Goal: Find specific page/section: Find specific page/section

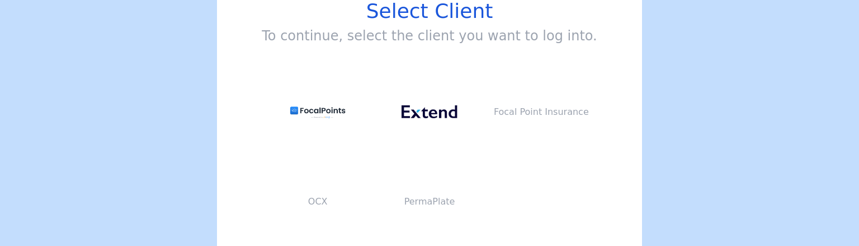
click at [652, 106] on div "Select Client To continue, select the client you want to log into. Focal Point …" at bounding box center [429, 123] width 859 height 246
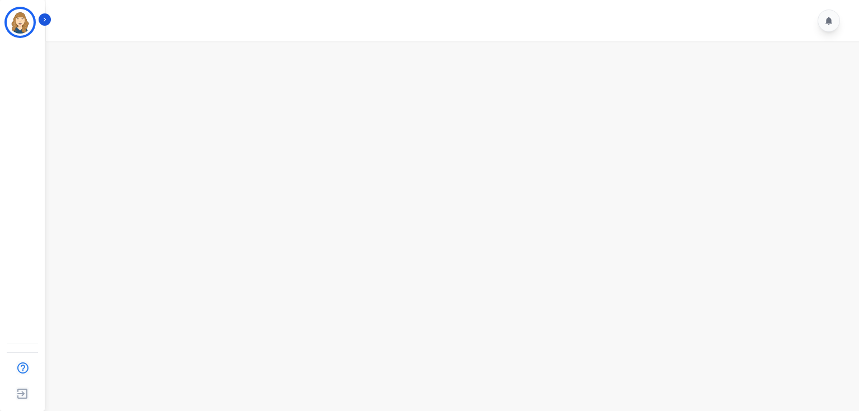
click at [423, 197] on main at bounding box center [451, 246] width 817 height 411
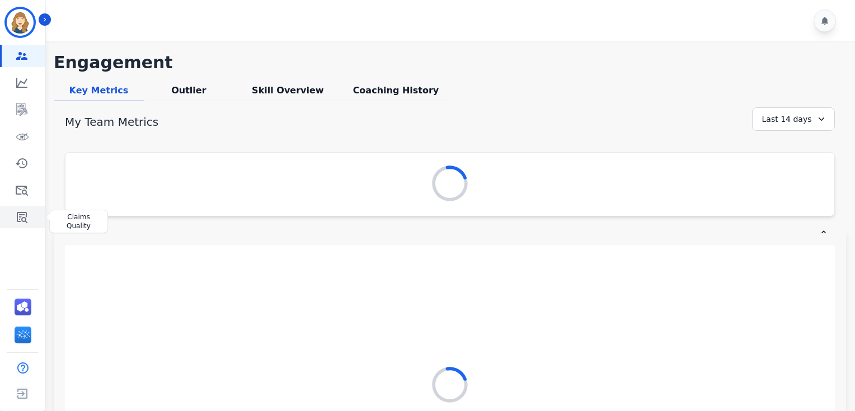
click at [25, 215] on icon "Sidebar" at bounding box center [21, 216] width 13 height 13
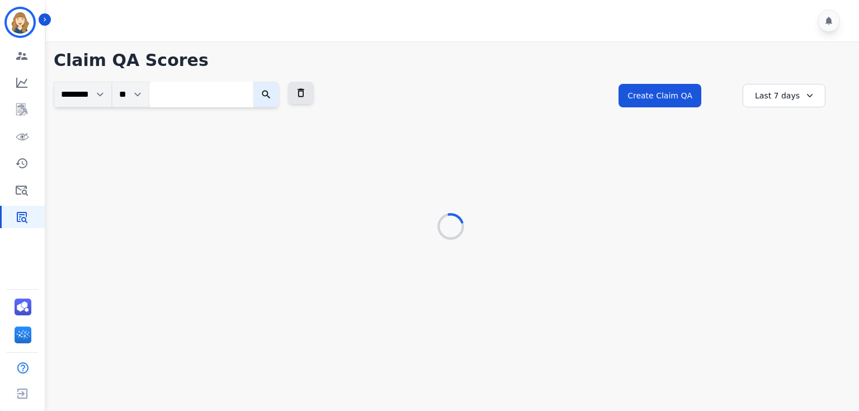
click at [217, 97] on input "search" at bounding box center [201, 95] width 104 height 26
paste input "**********"
type input "**********"
click at [299, 82] on button "submit" at bounding box center [312, 95] width 26 height 26
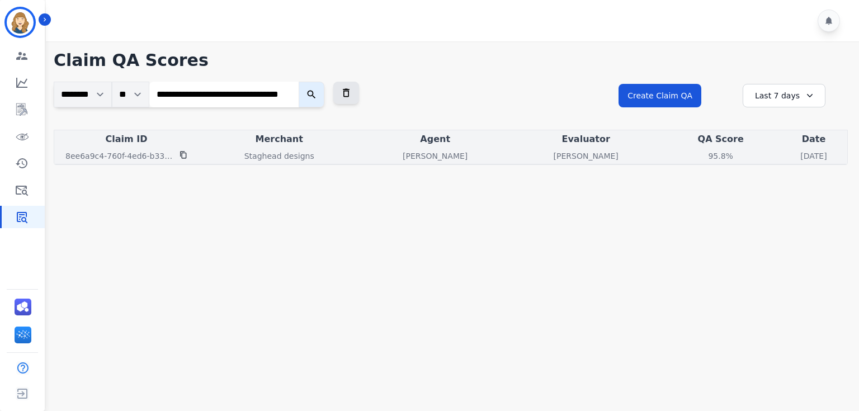
scroll to position [0, 0]
click at [558, 159] on div "Andrea Bilbrey" at bounding box center [586, 155] width 147 height 11
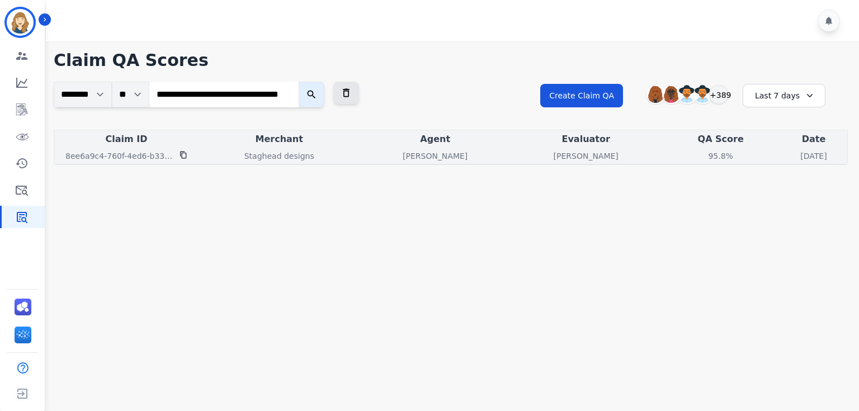
click at [405, 150] on p "Edith Evans" at bounding box center [435, 155] width 65 height 11
click at [696, 155] on div "95.8%" at bounding box center [721, 155] width 50 height 11
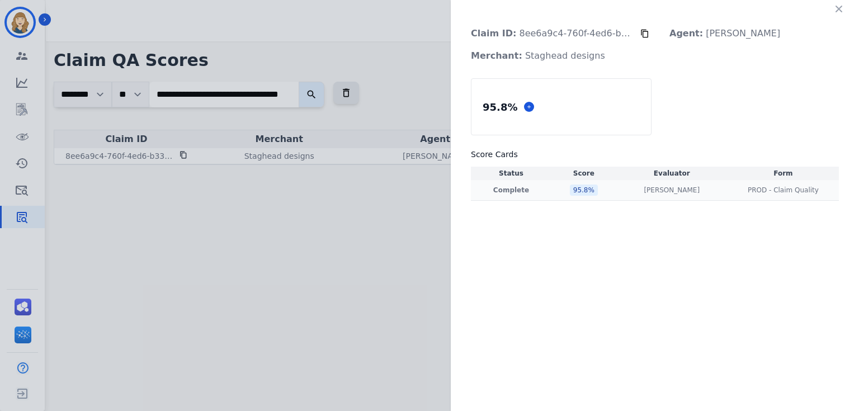
click at [616, 194] on td "Andrea Bilbrey Andrea Bilbrey" at bounding box center [671, 190] width 111 height 21
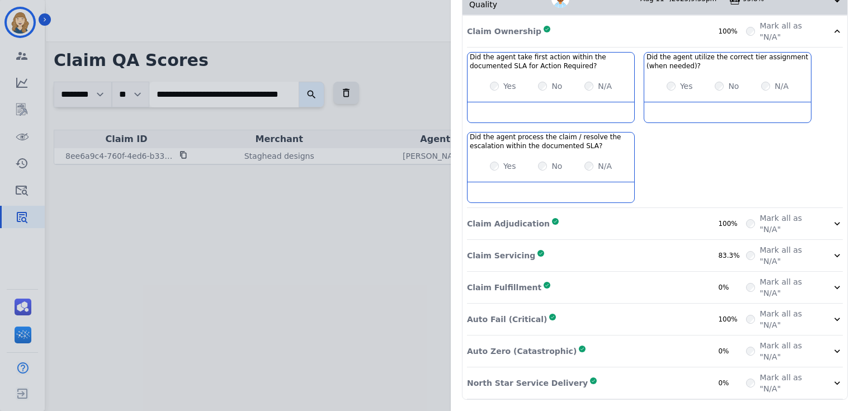
scroll to position [207, 0]
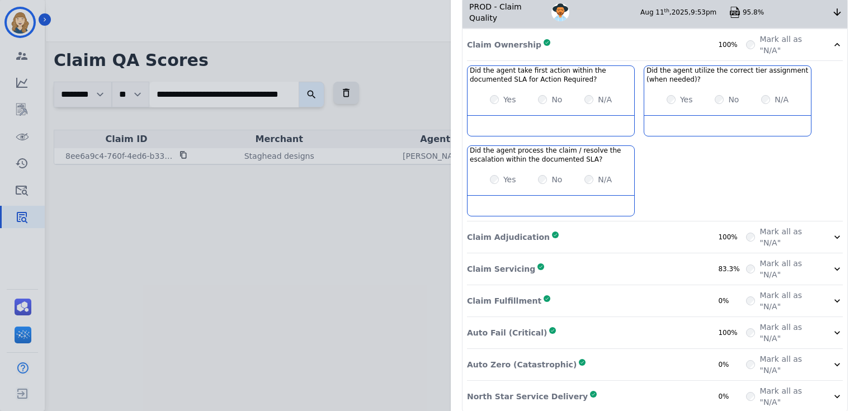
click at [323, 116] on div "Claim ID: 8ee6a9c4-760f-4ed6-b334-2bf643df77c3 Agent: Edith Evans Merchant: Sta…" at bounding box center [429, 205] width 859 height 411
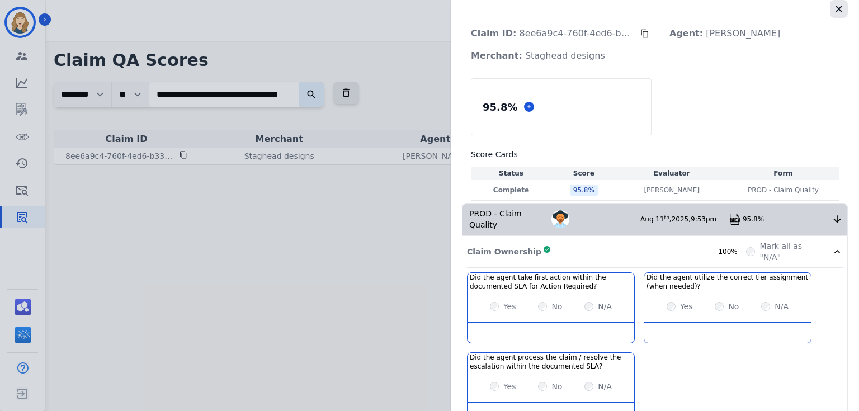
click at [834, 6] on icon "button" at bounding box center [838, 8] width 11 height 11
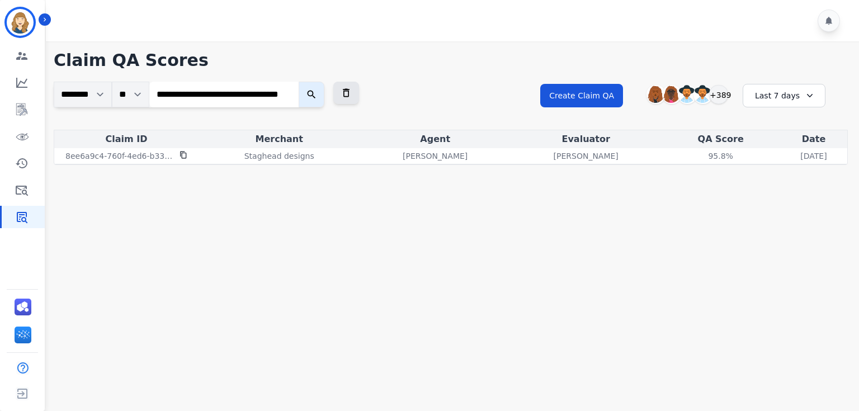
click at [183, 99] on input "**********" at bounding box center [223, 95] width 149 height 26
paste input "**********"
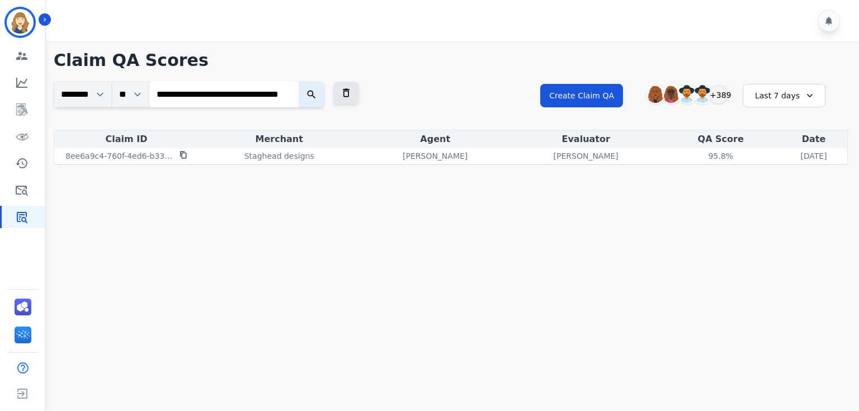
type input "**********"
click at [299, 82] on button "submit" at bounding box center [312, 95] width 26 height 26
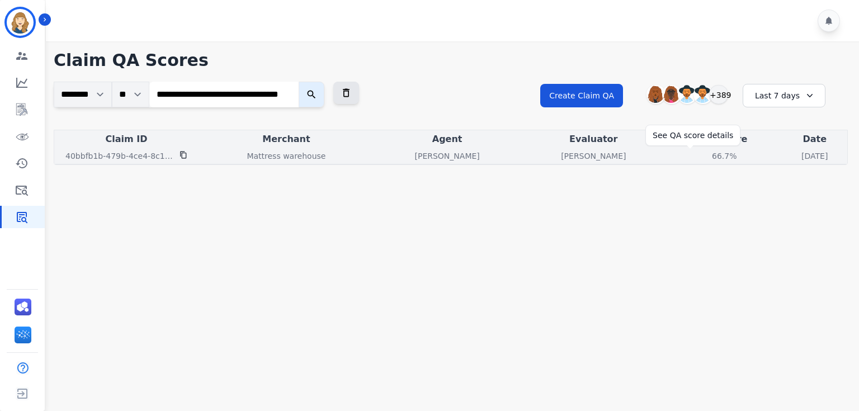
scroll to position [0, 0]
click at [699, 159] on div "66.7%" at bounding box center [724, 155] width 50 height 11
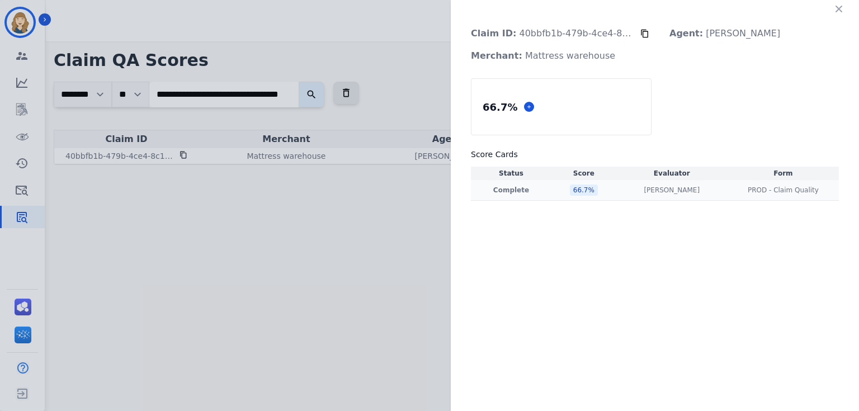
click at [608, 189] on td "66.7 %" at bounding box center [583, 190] width 65 height 21
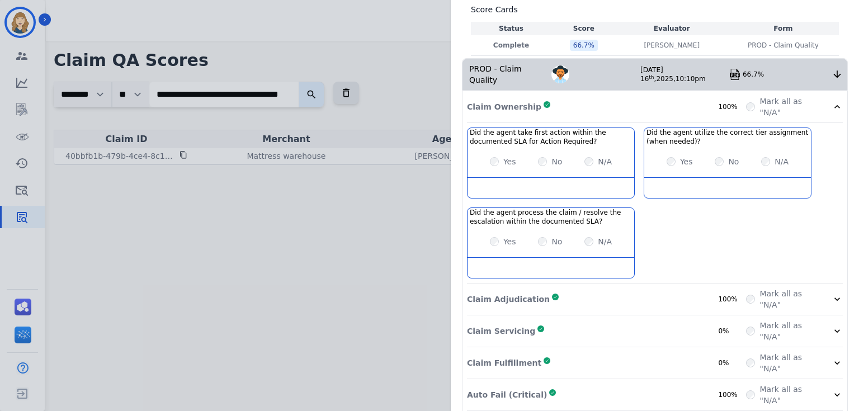
scroll to position [148, 0]
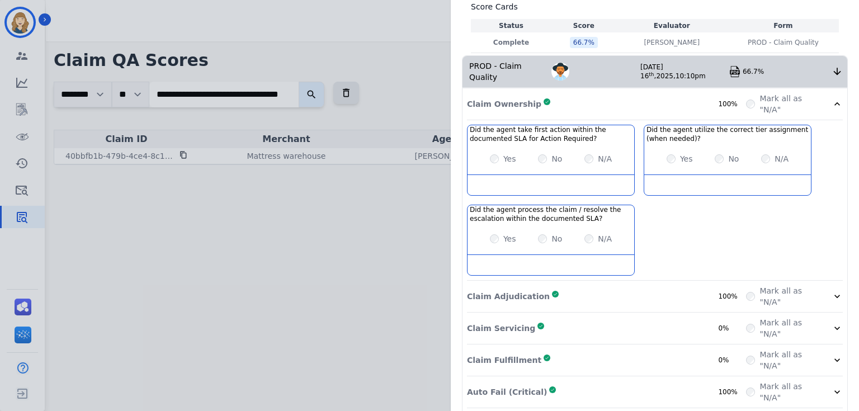
click at [832, 98] on icon at bounding box center [837, 103] width 11 height 11
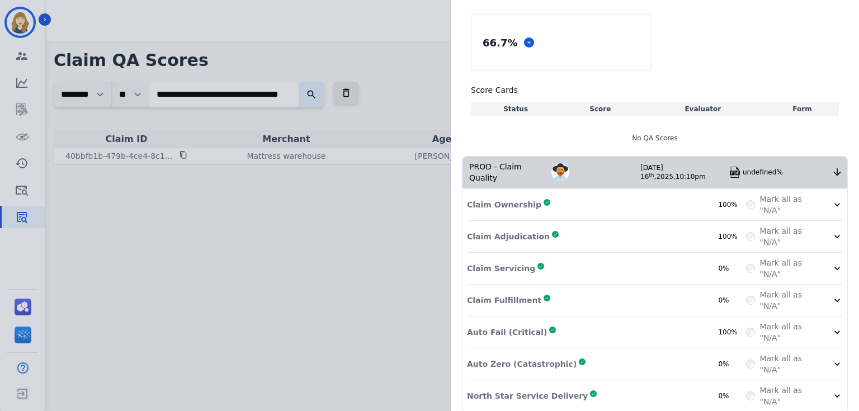
scroll to position [47, 0]
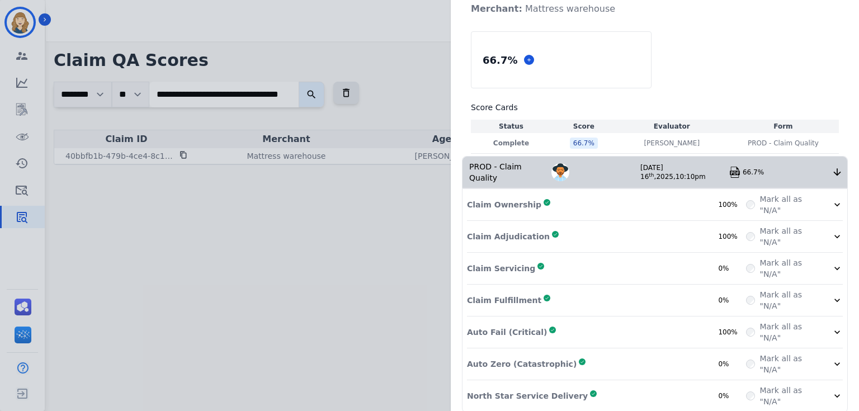
click at [832, 199] on icon at bounding box center [837, 204] width 11 height 11
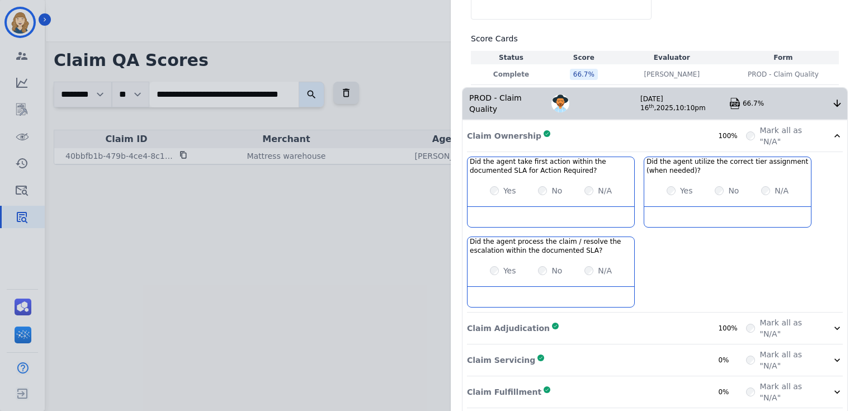
scroll to position [116, 0]
click at [834, 130] on icon at bounding box center [837, 135] width 11 height 11
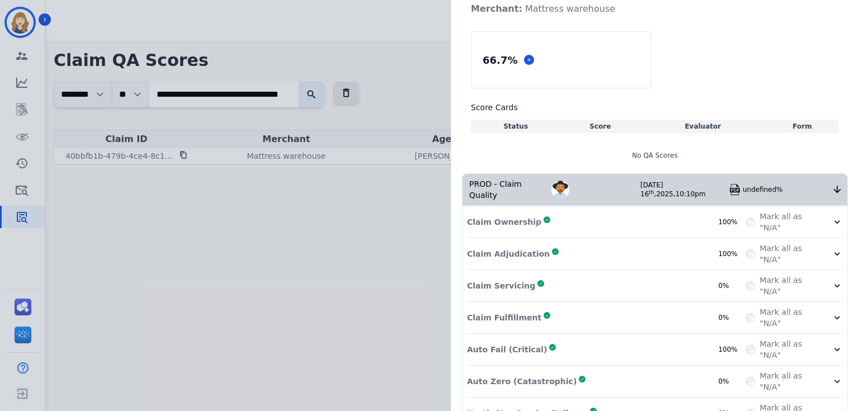
scroll to position [64, 0]
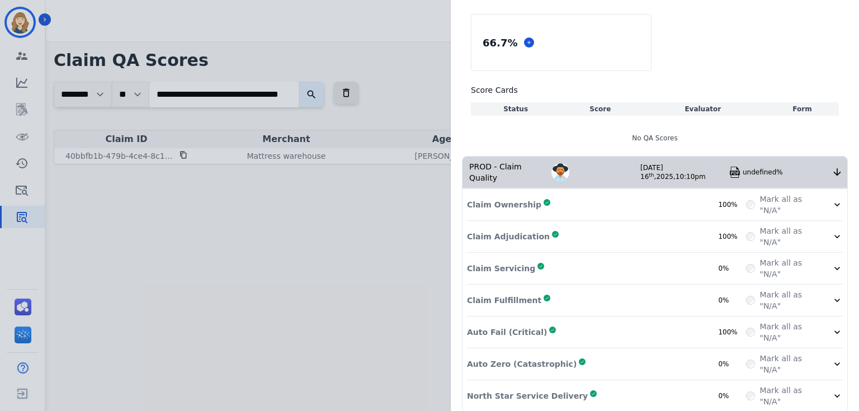
click at [197, 229] on div "Claim ID: 40bbfb1b-479b-4ce4-8c1b-4c7937d26982 Agent: Annalyah Ingram Merchant:…" at bounding box center [429, 205] width 859 height 411
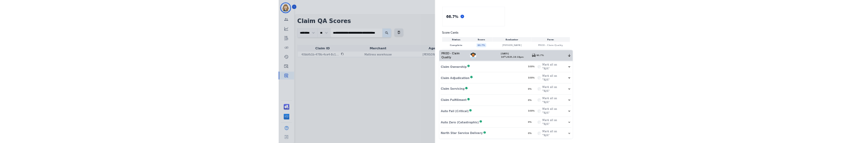
scroll to position [0, 0]
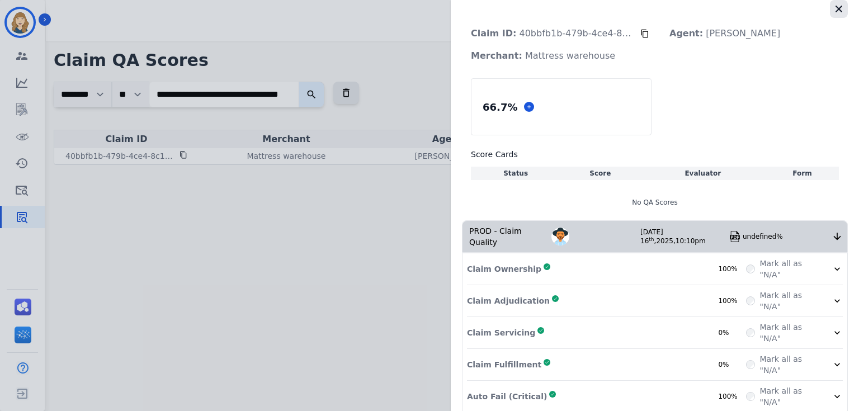
click at [836, 5] on icon "button" at bounding box center [838, 8] width 11 height 11
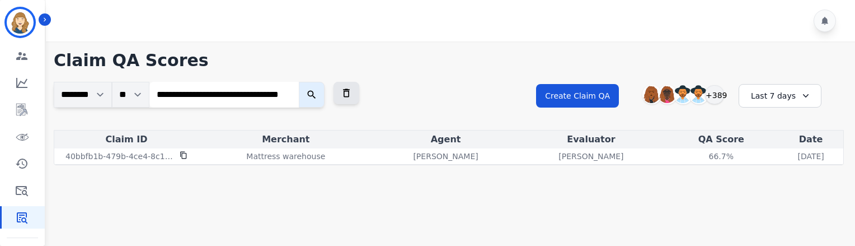
click at [323, 94] on button "submit" at bounding box center [312, 95] width 26 height 26
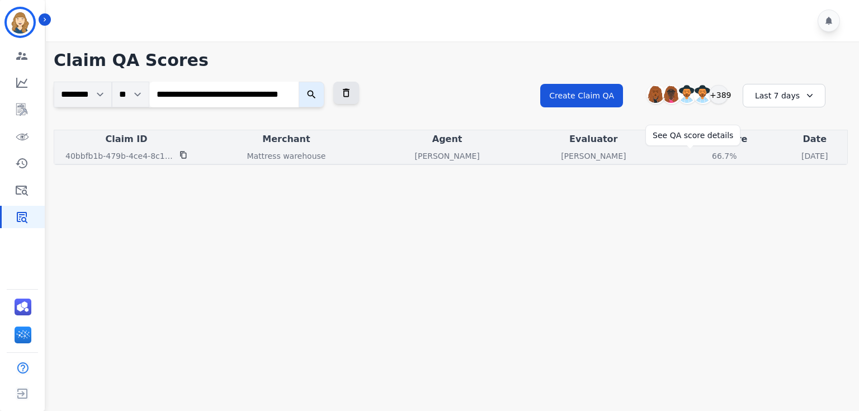
click at [699, 152] on div "66.7%" at bounding box center [724, 155] width 50 height 11
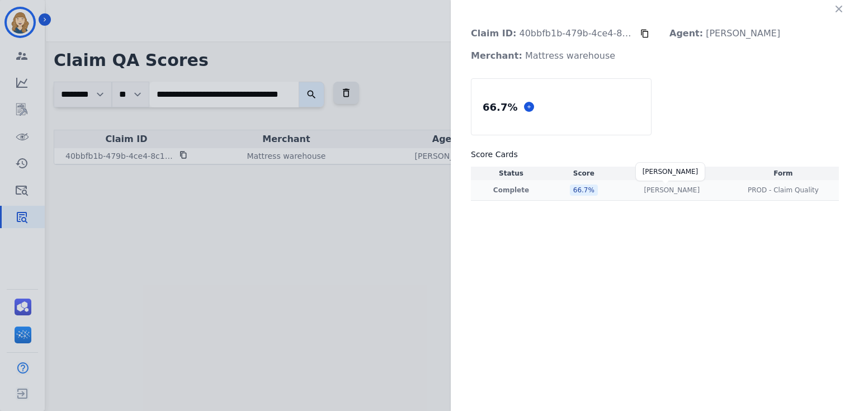
click at [664, 186] on p "Andrea Bilbrey" at bounding box center [672, 190] width 56 height 9
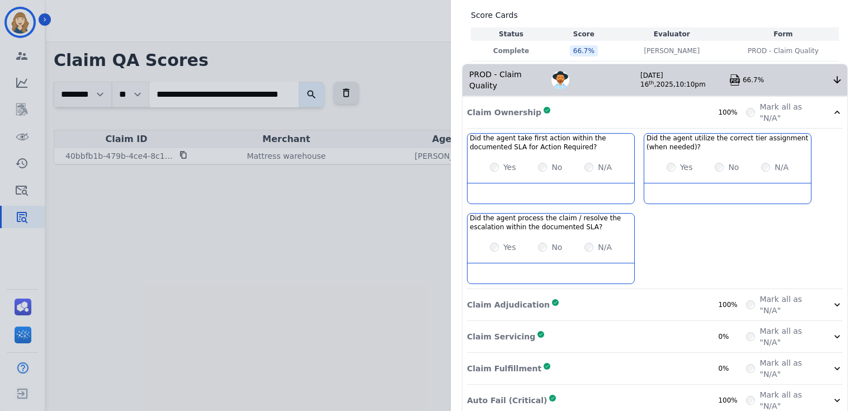
scroll to position [145, 0]
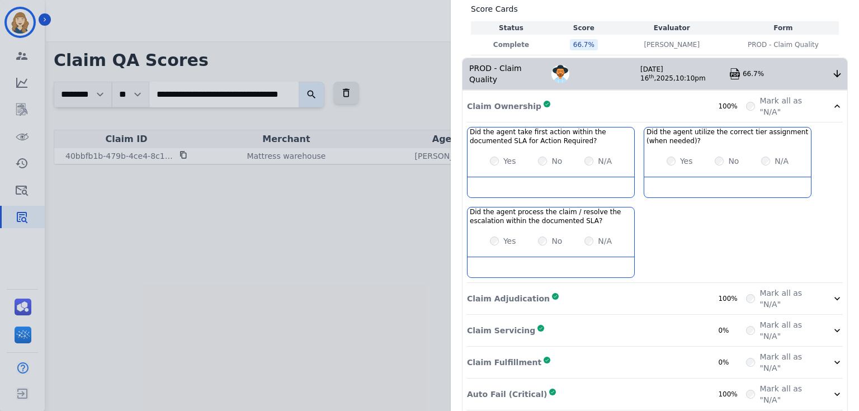
click at [834, 112] on div "Claim Ownership Complete 100% Mark all as "N/A" Did the agent take first action…" at bounding box center [655, 283] width 385 height 384
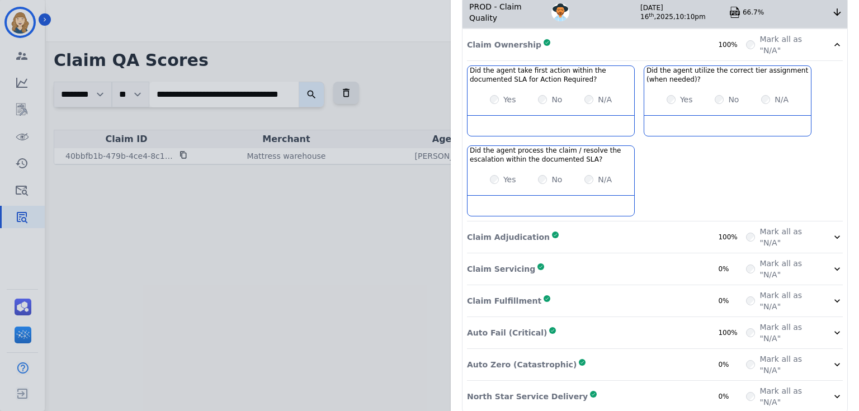
click at [832, 39] on icon at bounding box center [837, 44] width 11 height 11
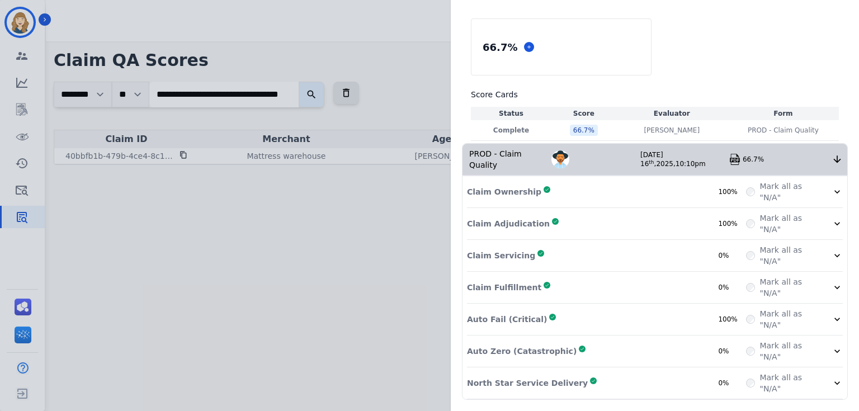
scroll to position [47, 0]
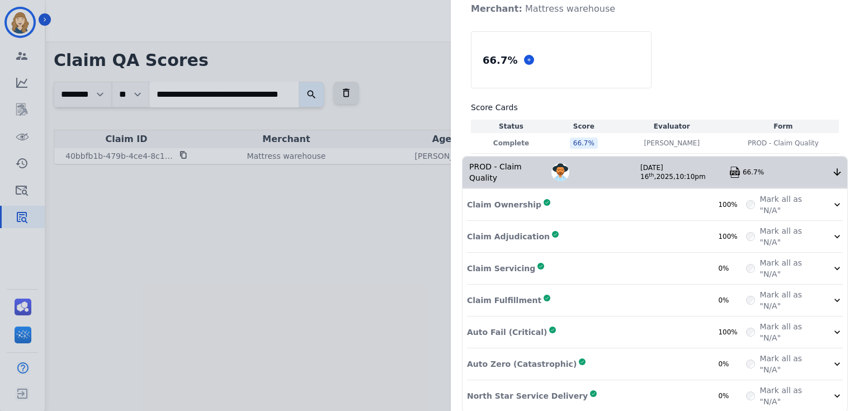
click at [832, 327] on icon at bounding box center [837, 332] width 11 height 11
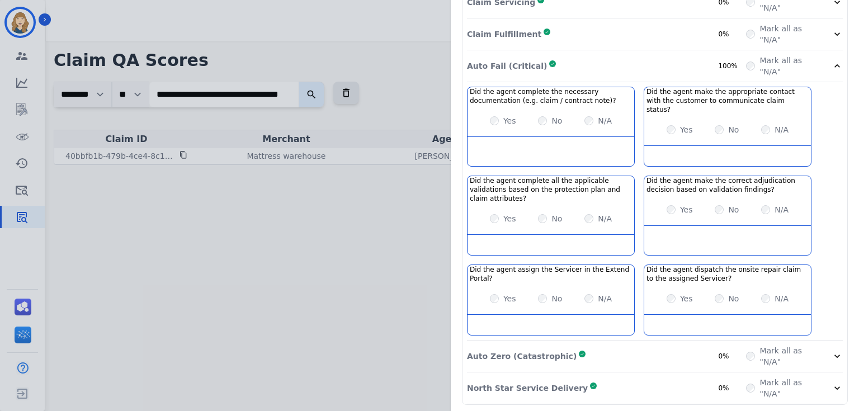
scroll to position [295, 0]
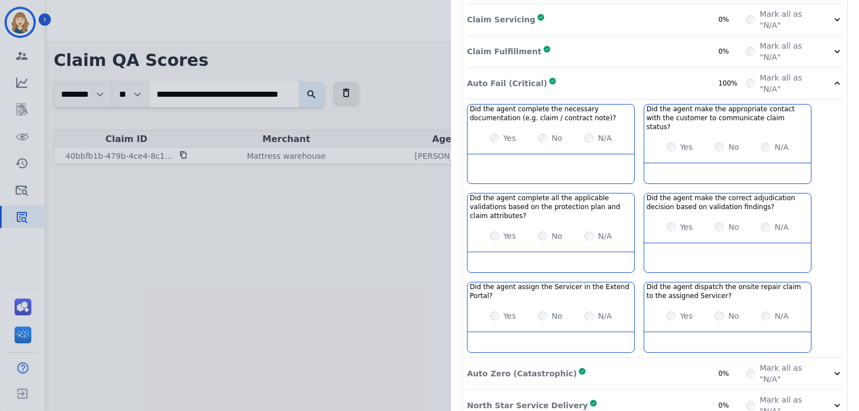
click at [282, 120] on div "Claim ID: 40bbfb1b-479b-4ce4-8c1b-4c7937d26982 Agent: Annalyah Ingram Merchant:…" at bounding box center [429, 205] width 859 height 411
click at [244, 96] on div "Claim ID: 40bbfb1b-479b-4ce4-8c1b-4c7937d26982 Agent: Annalyah Ingram Merchant:…" at bounding box center [429, 205] width 859 height 411
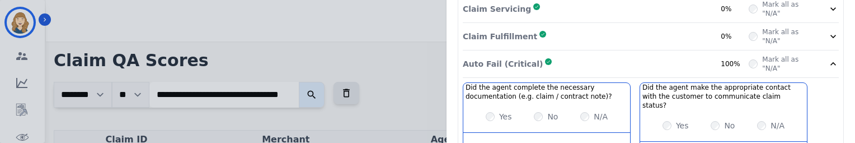
scroll to position [313, 0]
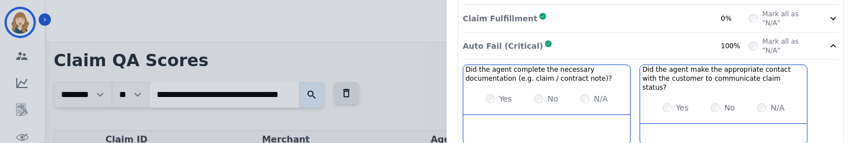
click at [430, 88] on div "Claim ID: 40bbfb1b-479b-4ce4-8c1b-4c7937d26982 Agent: Annalyah Ingram Merchant:…" at bounding box center [427, 71] width 855 height 143
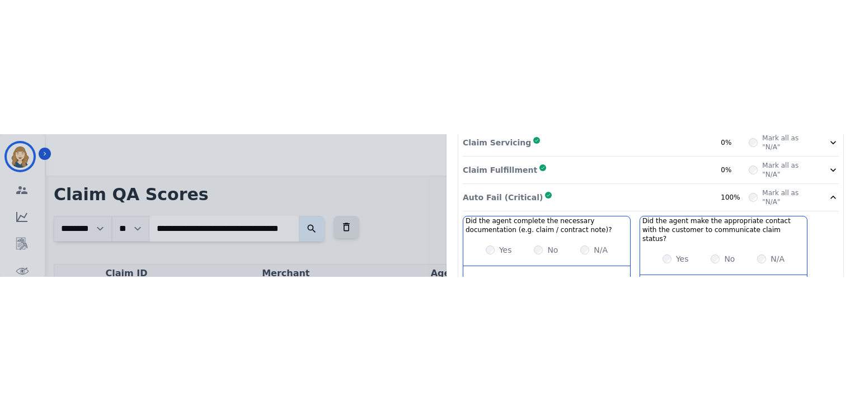
scroll to position [0, 0]
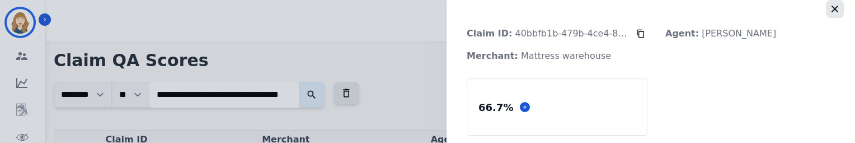
click at [831, 7] on icon "button" at bounding box center [834, 9] width 7 height 7
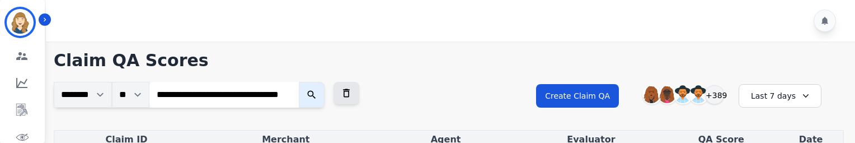
click at [309, 98] on button "submit" at bounding box center [312, 95] width 26 height 26
click at [347, 94] on icon at bounding box center [346, 92] width 11 height 11
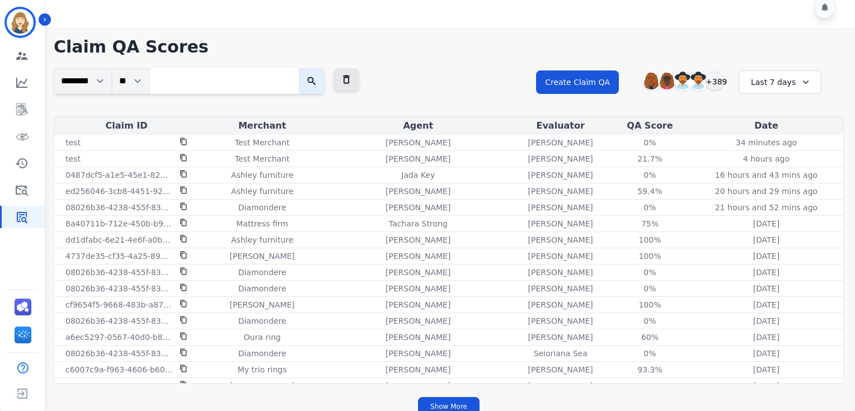
scroll to position [25, 0]
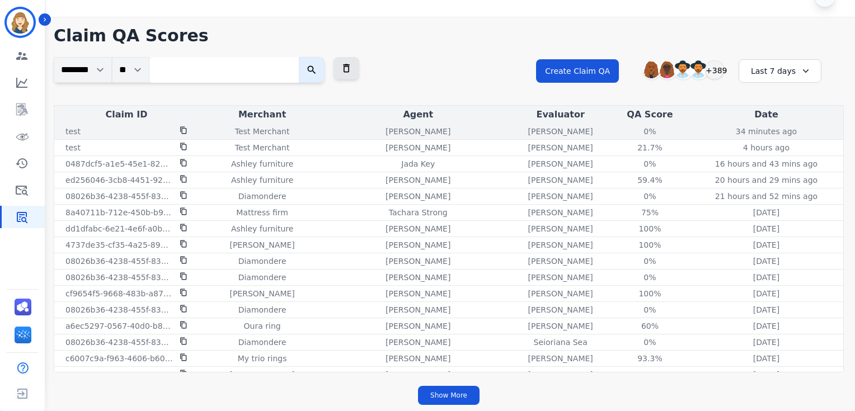
click at [593, 131] on td "Shannon Payne" at bounding box center [560, 132] width 100 height 16
click at [641, 130] on div "0%" at bounding box center [649, 131] width 50 height 11
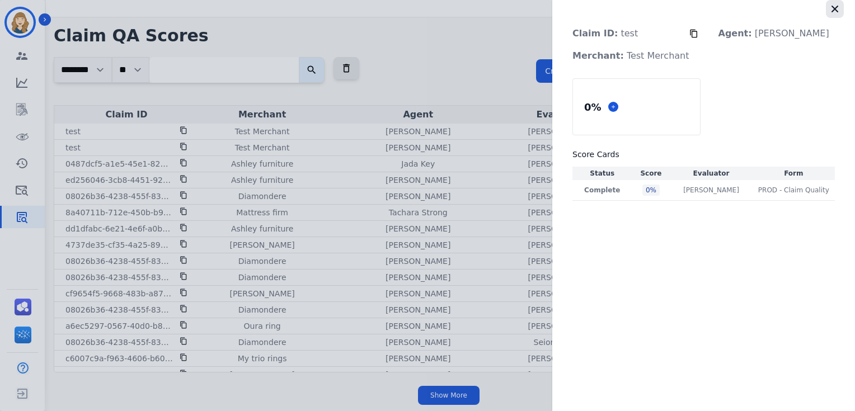
click at [831, 10] on icon "button" at bounding box center [834, 8] width 11 height 11
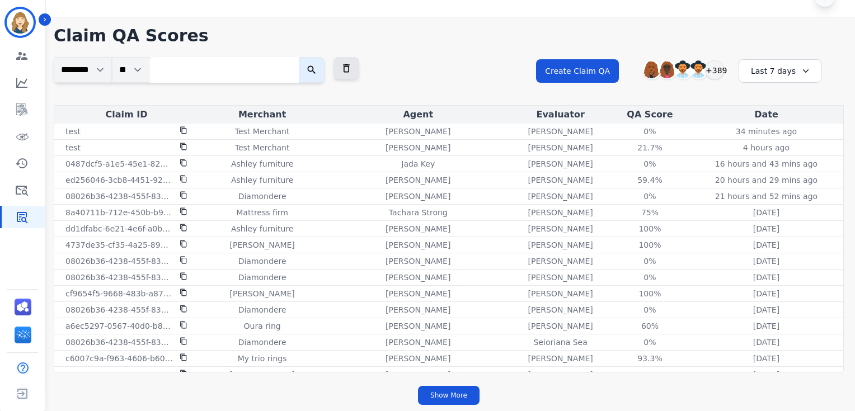
click at [245, 61] on input "search" at bounding box center [223, 70] width 149 height 26
paste input "**********"
click at [299, 57] on button "submit" at bounding box center [312, 70] width 26 height 26
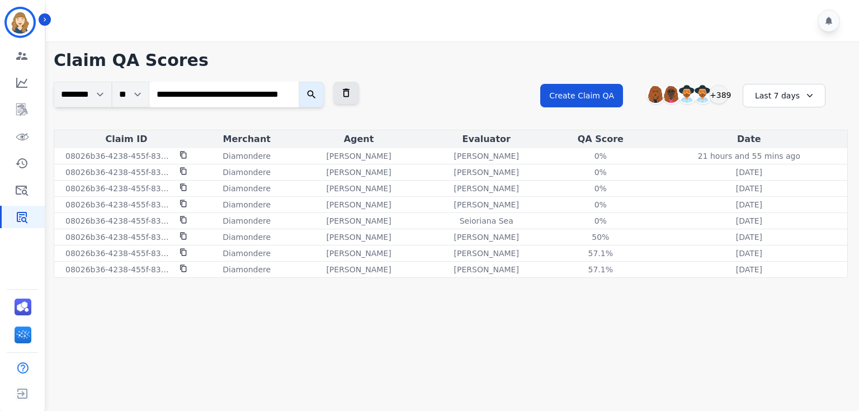
scroll to position [0, 0]
click at [230, 89] on input "**********" at bounding box center [223, 95] width 149 height 26
paste input "search"
type input "**********"
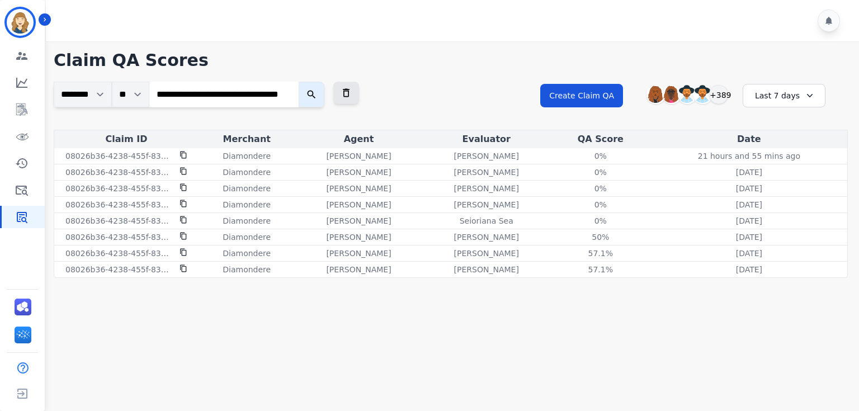
click at [299, 82] on button "submit" at bounding box center [312, 95] width 26 height 26
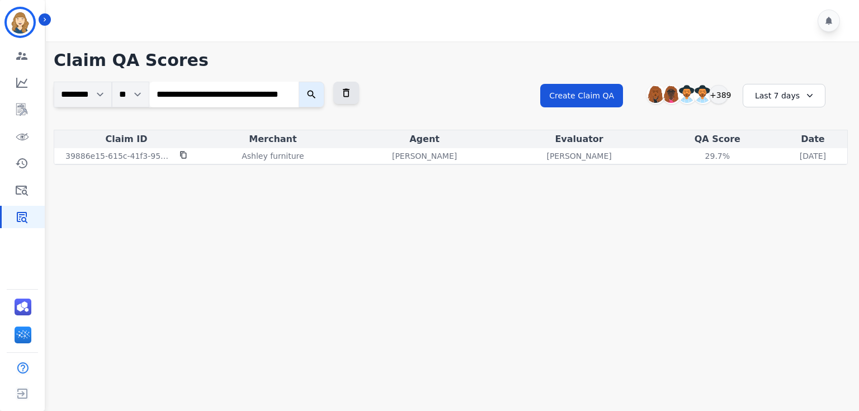
scroll to position [0, 0]
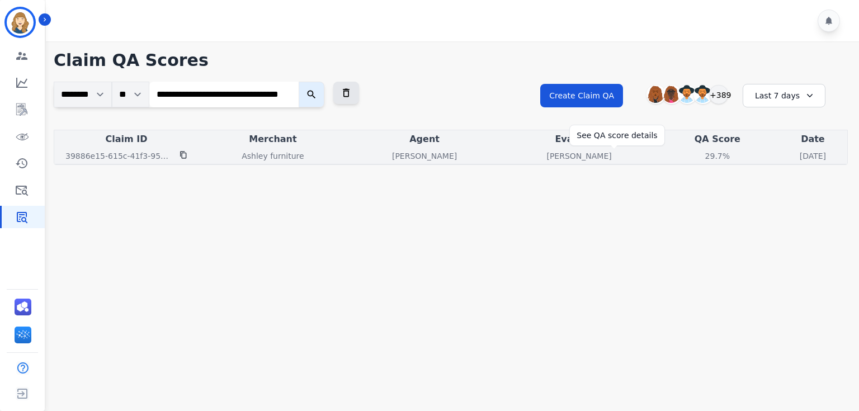
click at [692, 154] on div "29.7%" at bounding box center [717, 155] width 50 height 11
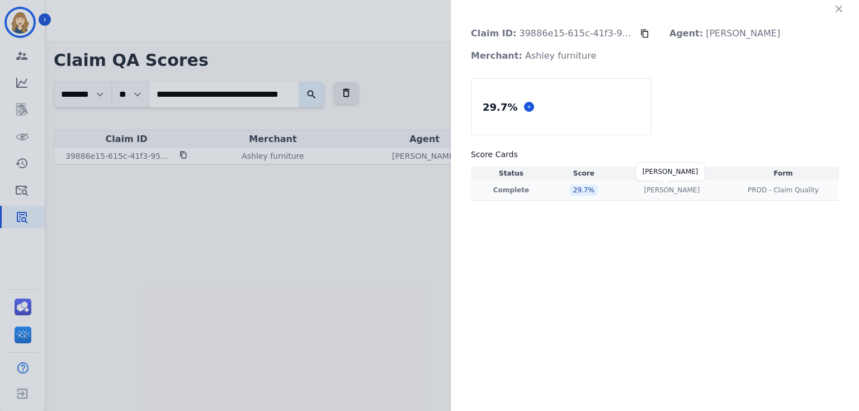
click at [680, 193] on p "Andrea Bilbrey" at bounding box center [672, 190] width 56 height 9
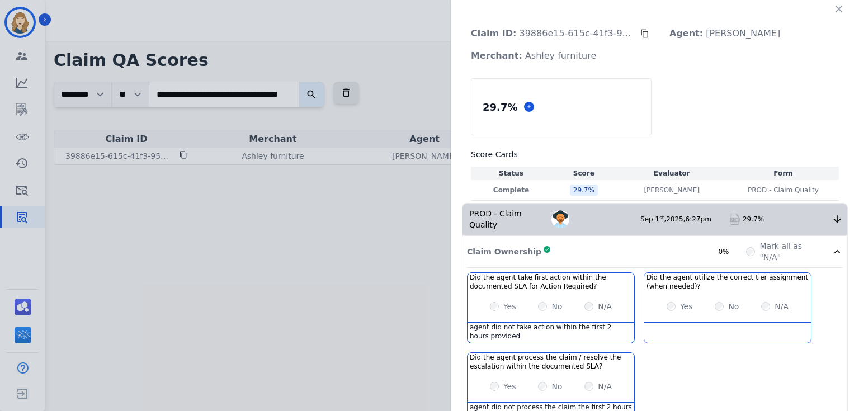
scroll to position [53, 0]
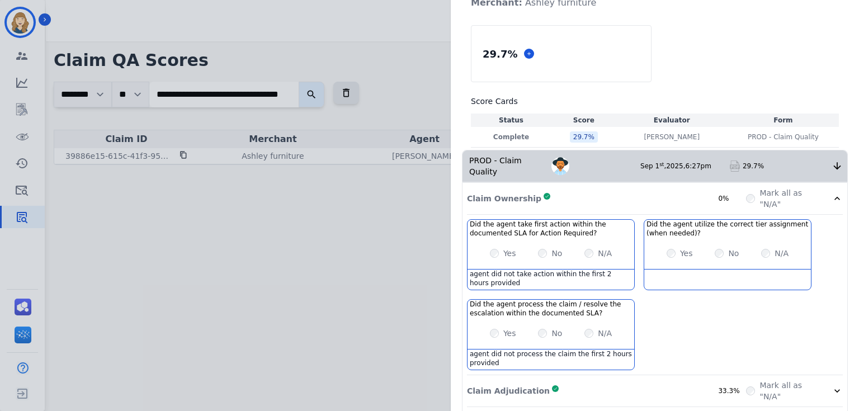
click at [832, 193] on icon at bounding box center [837, 198] width 11 height 11
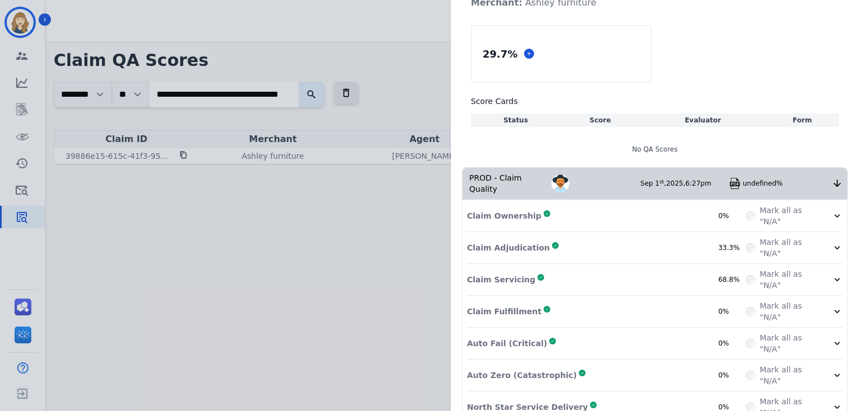
scroll to position [47, 0]
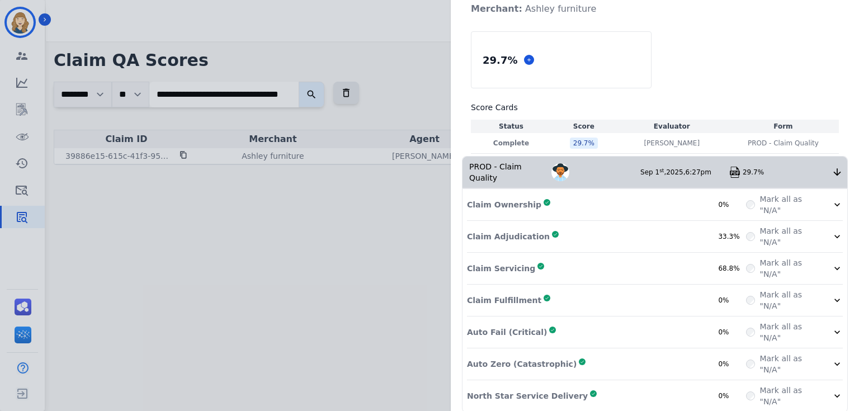
click at [832, 327] on icon at bounding box center [837, 332] width 11 height 11
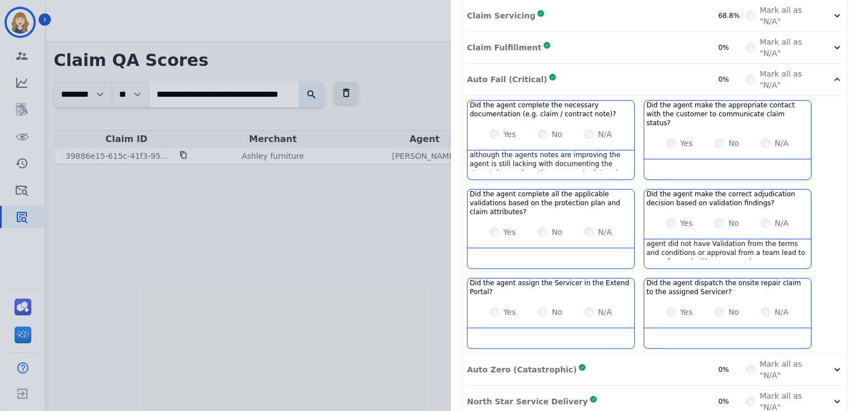
scroll to position [282, 0]
